Goal: Navigation & Orientation: Find specific page/section

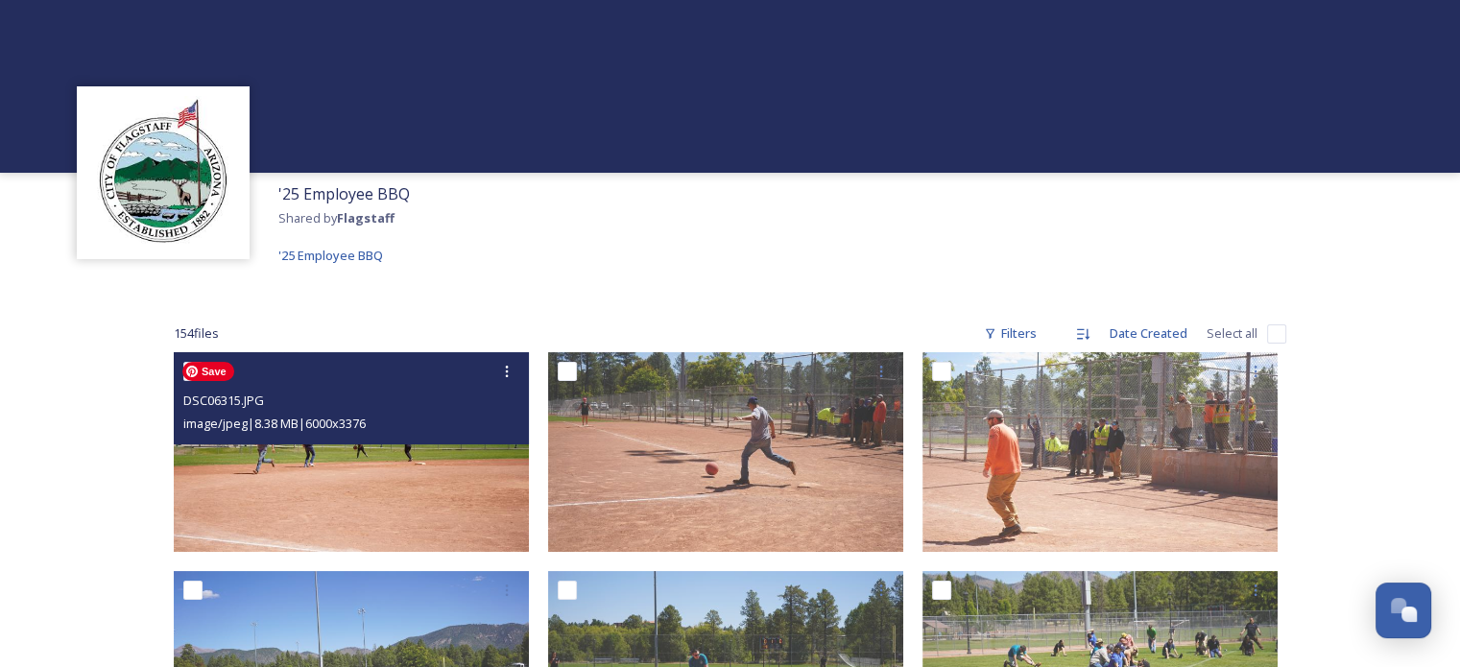
click at [386, 494] on img at bounding box center [351, 452] width 355 height 200
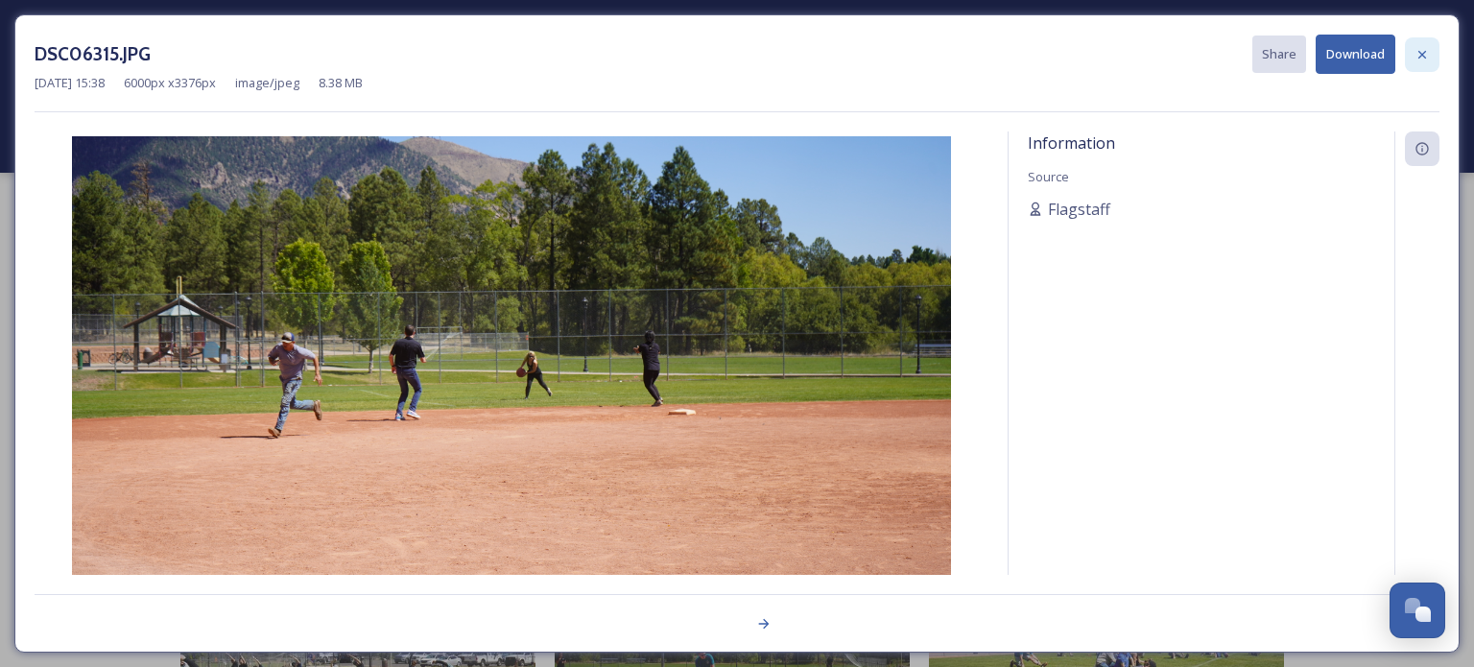
click at [1416, 60] on icon at bounding box center [1422, 54] width 15 height 15
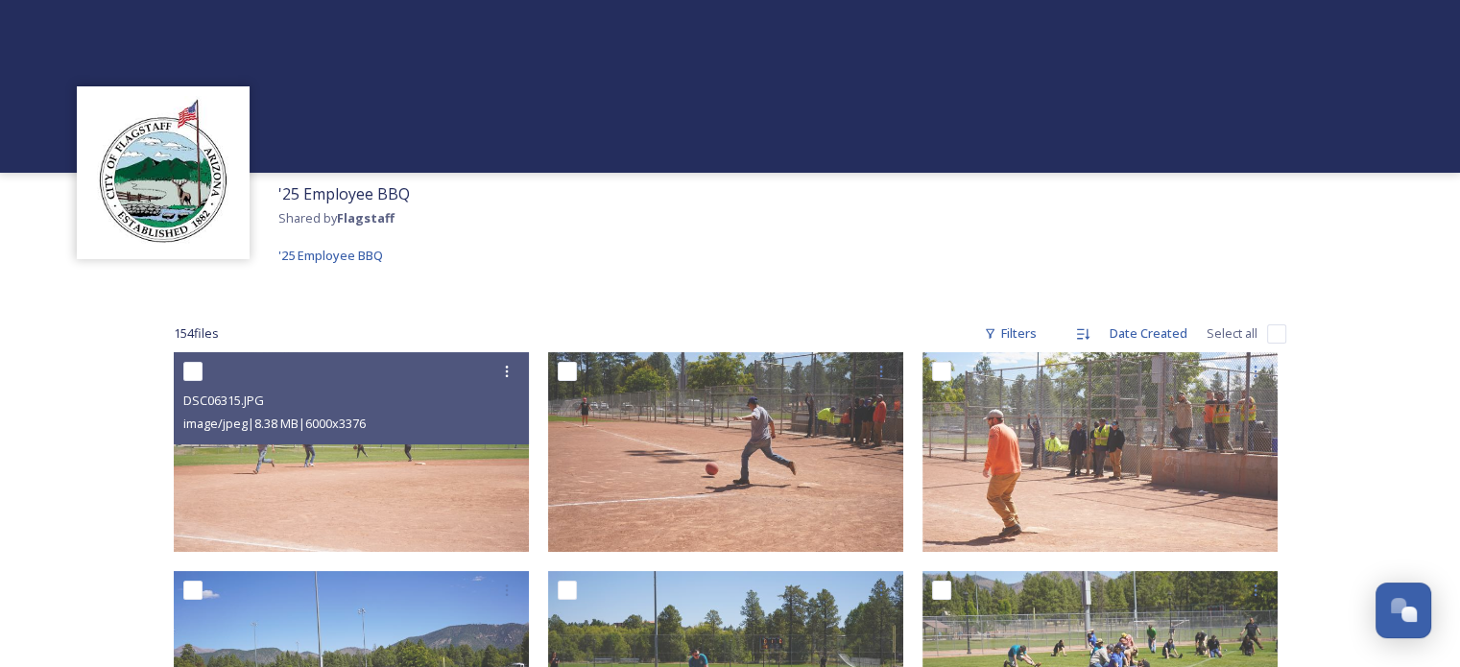
scroll to position [584, 0]
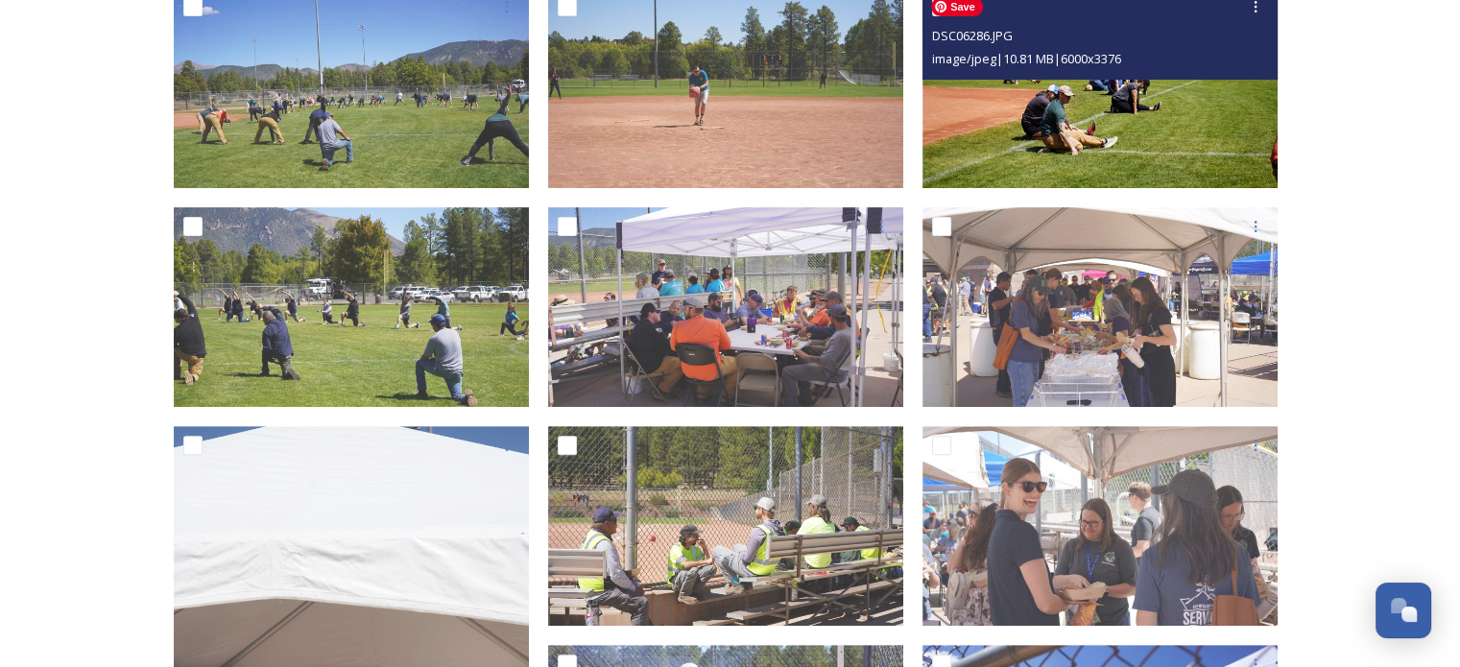
click at [1140, 144] on img at bounding box center [1099, 88] width 355 height 200
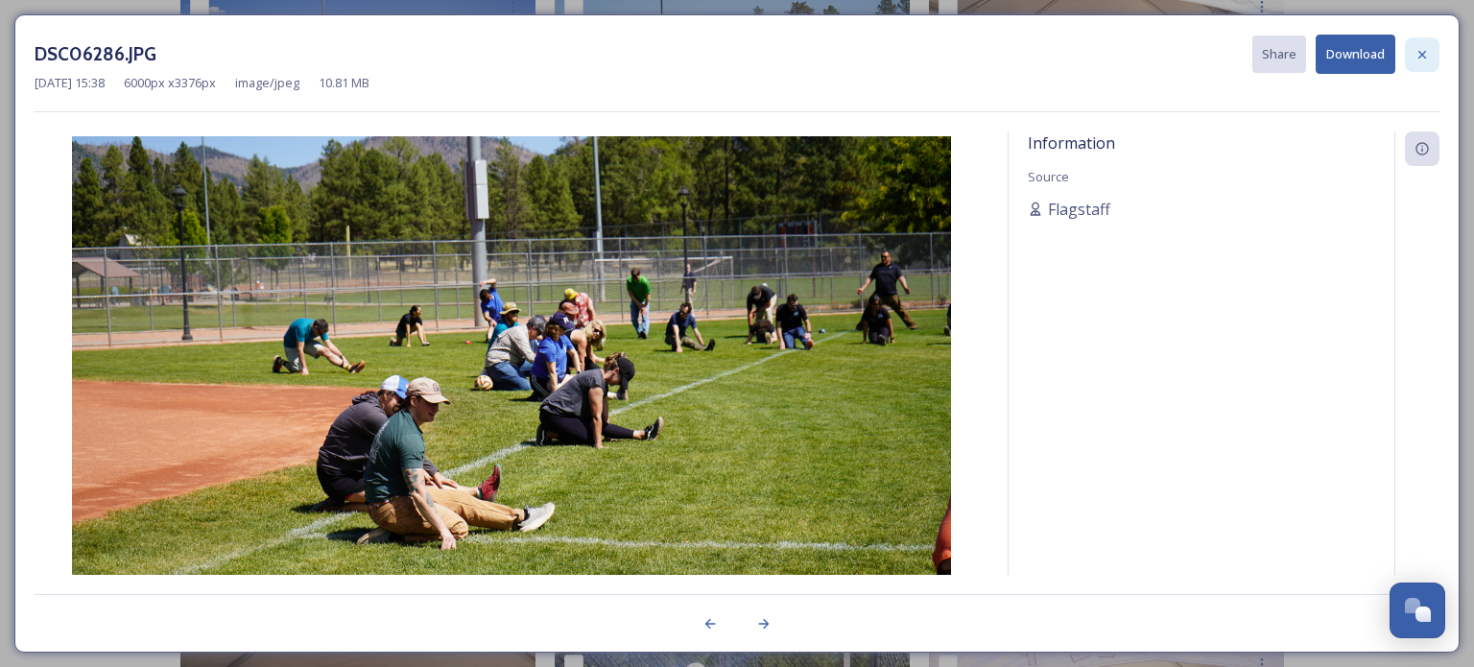
click at [1431, 48] on div at bounding box center [1422, 54] width 35 height 35
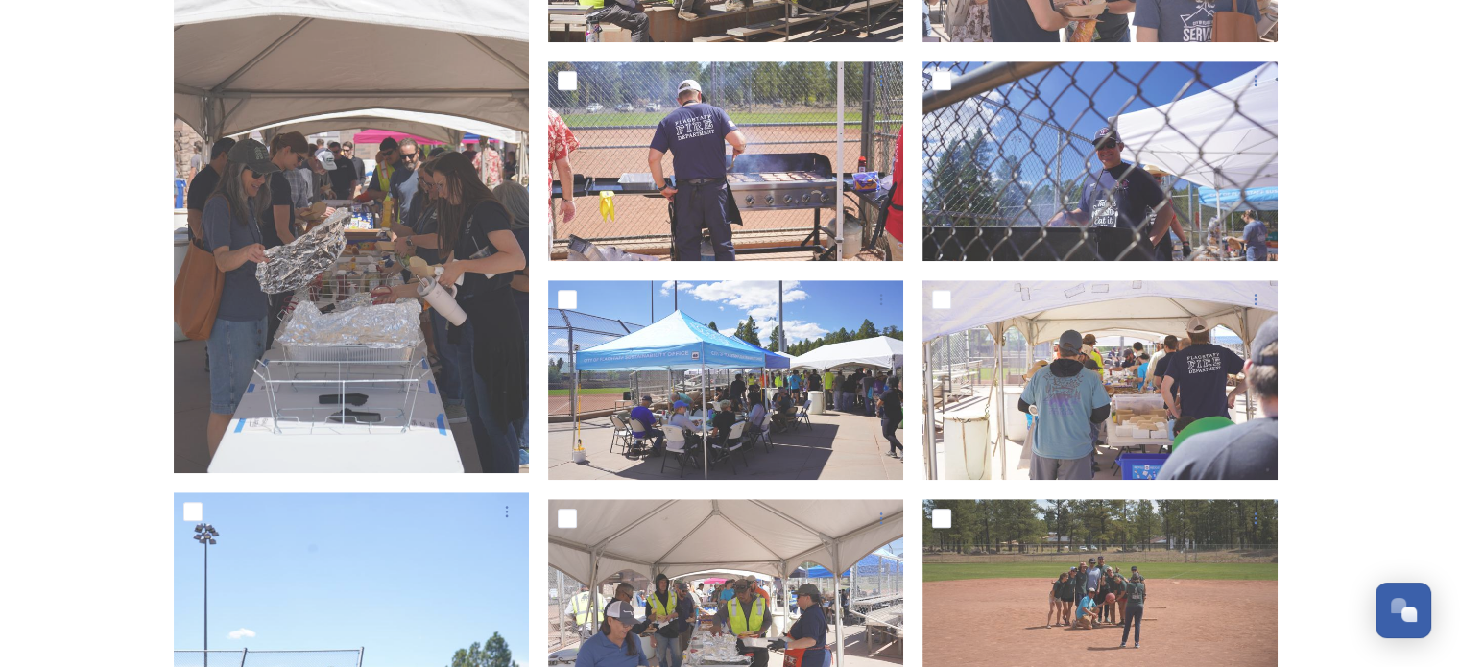
scroll to position [1751, 0]
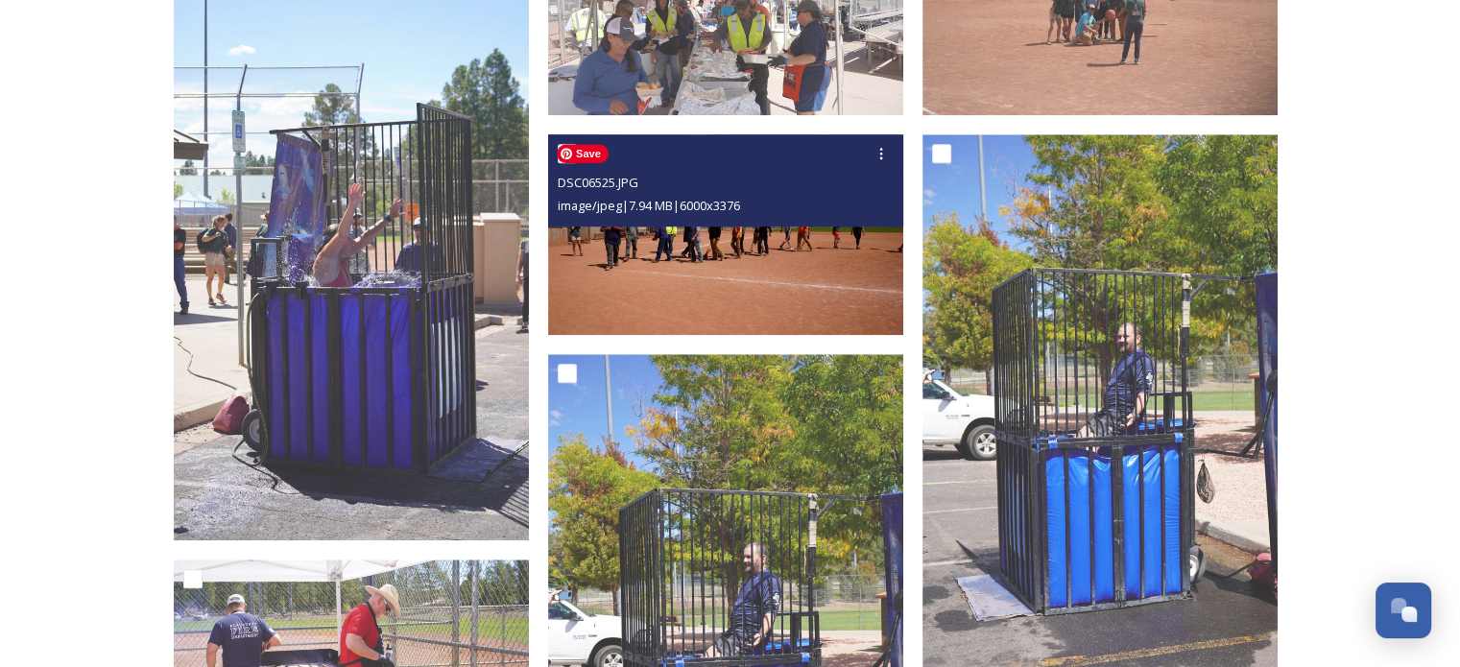
click at [721, 256] on img at bounding box center [725, 234] width 355 height 200
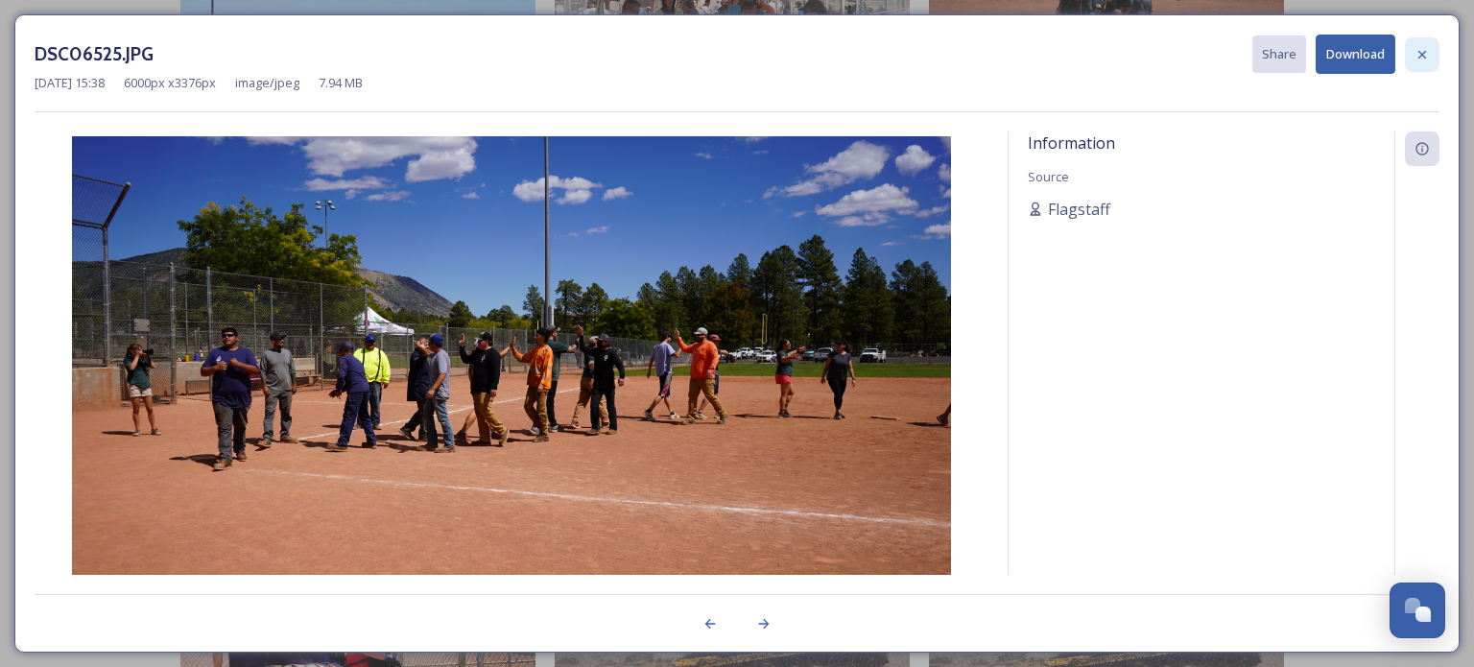
click at [1428, 53] on icon at bounding box center [1422, 54] width 15 height 15
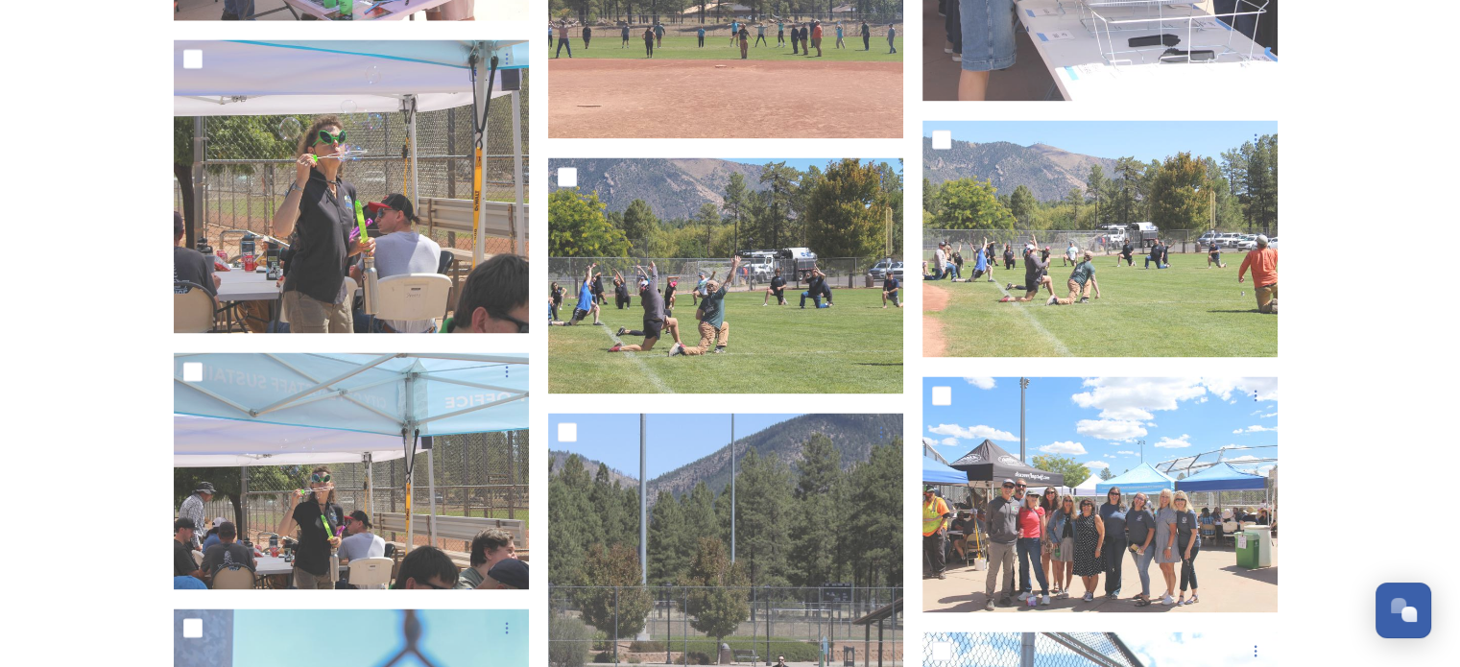
scroll to position [10290, 0]
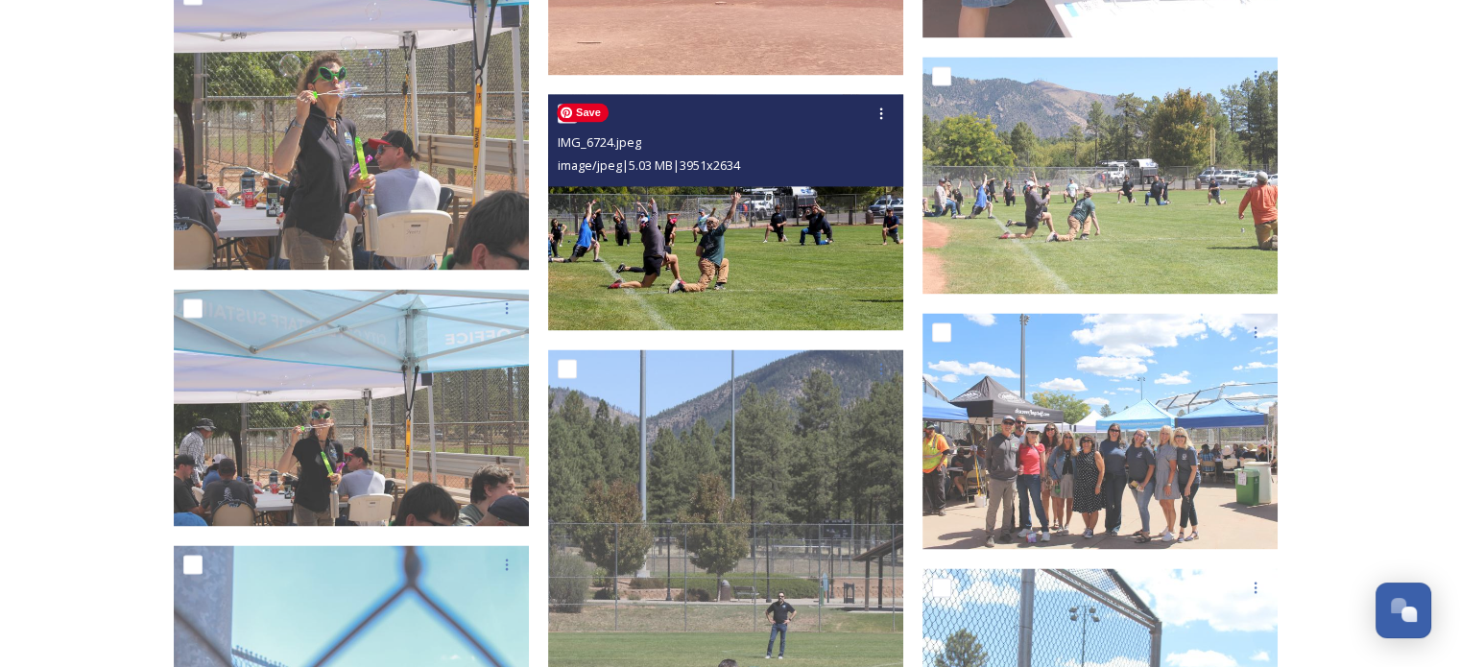
click at [732, 241] on img at bounding box center [725, 212] width 355 height 237
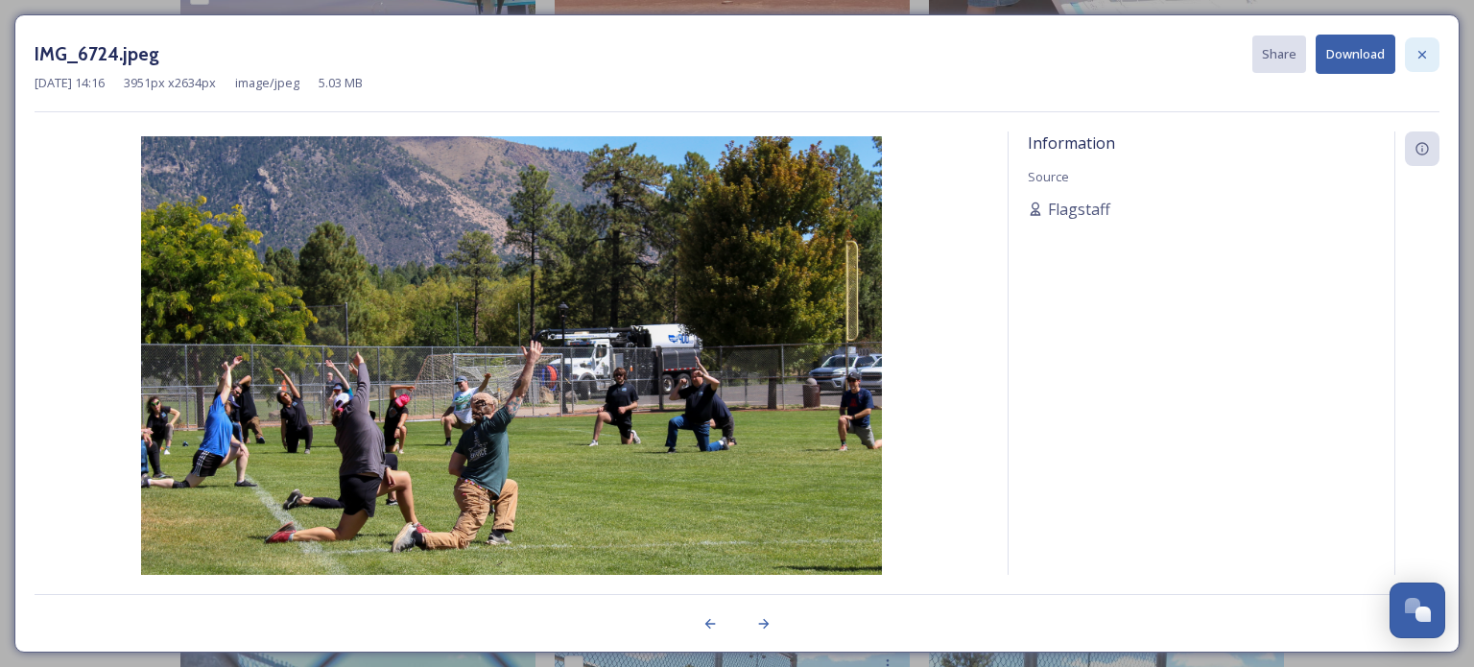
click at [1428, 63] on div at bounding box center [1422, 54] width 35 height 35
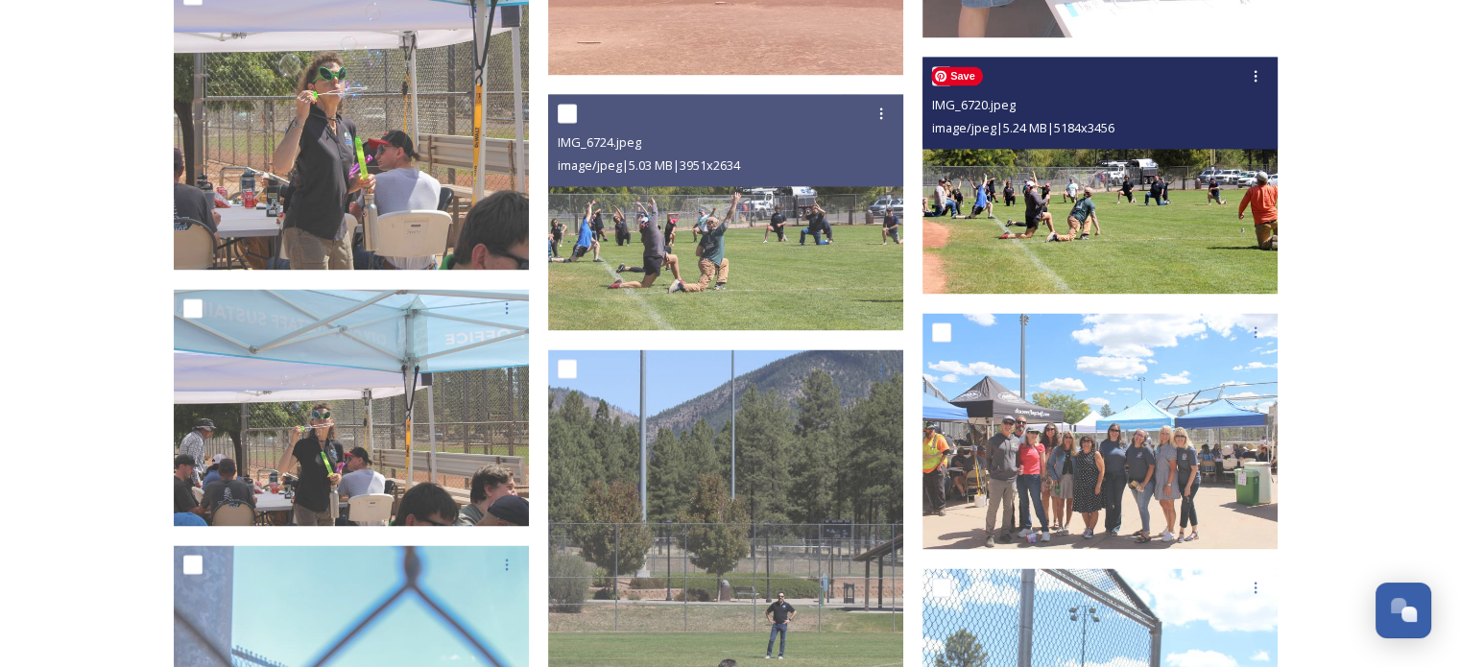
click at [1041, 237] on img at bounding box center [1099, 175] width 355 height 237
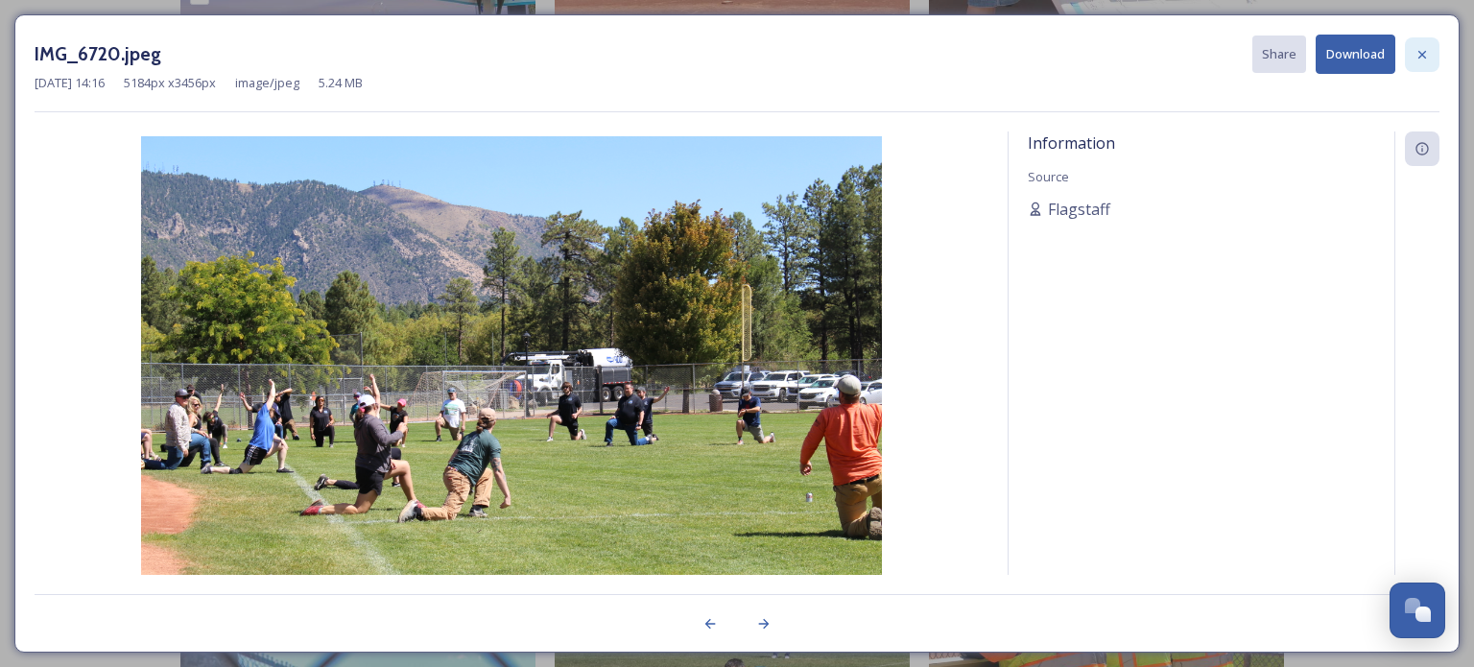
click at [1424, 48] on icon at bounding box center [1422, 54] width 15 height 15
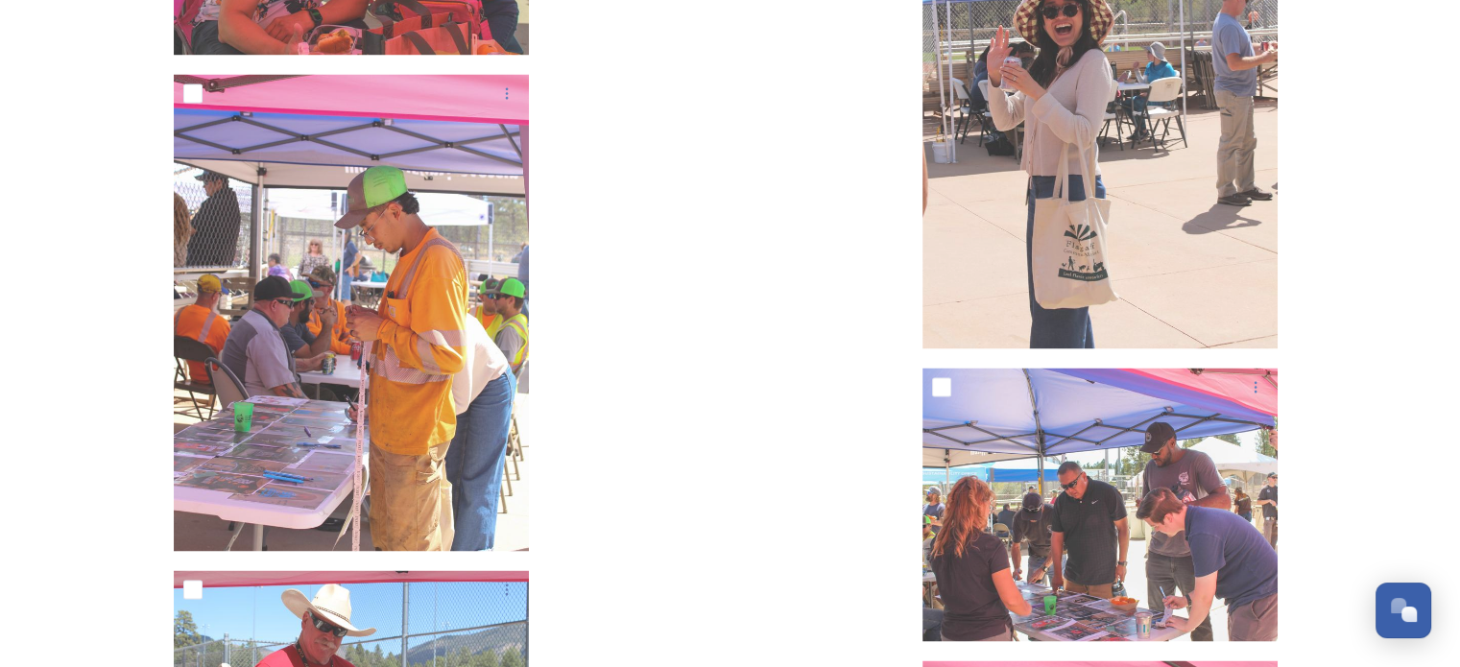
scroll to position [18461, 0]
